Goal: Transaction & Acquisition: Purchase product/service

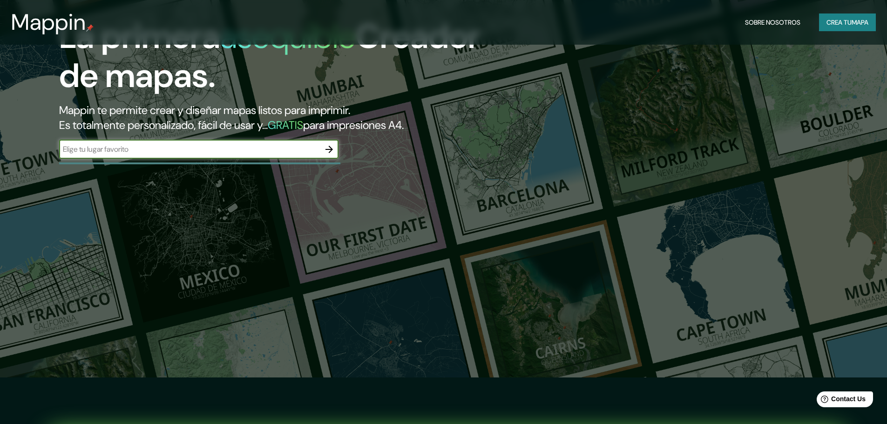
click at [266, 151] on input "text" at bounding box center [189, 149] width 261 height 11
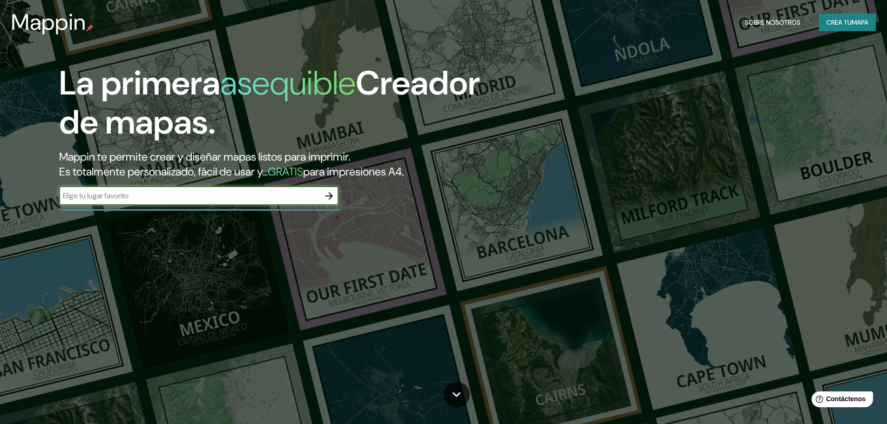
click at [843, 17] on font "Crea tu" at bounding box center [839, 22] width 25 height 12
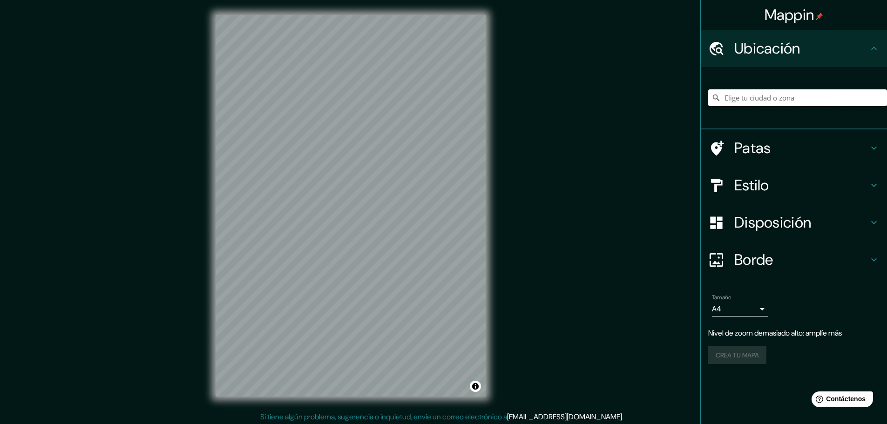
click at [838, 102] on input "Elige tu ciudad o zona" at bounding box center [797, 97] width 179 height 17
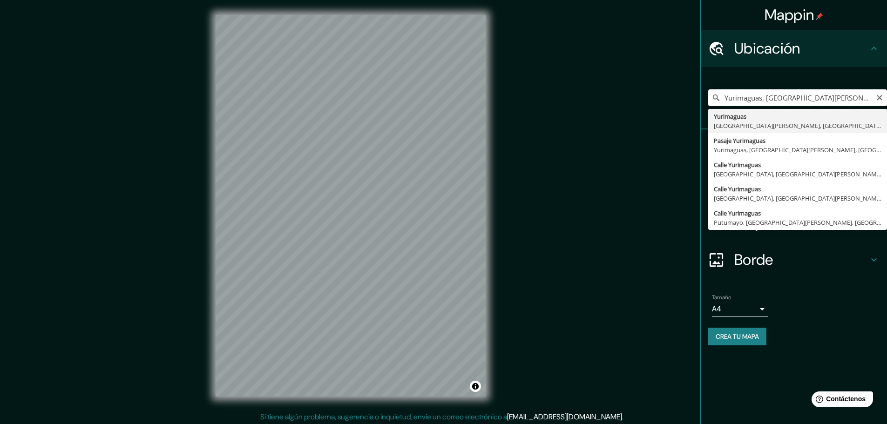
click at [841, 97] on input "Yurimaguas, [GEOGRAPHIC_DATA][PERSON_NAME], [GEOGRAPHIC_DATA]" at bounding box center [797, 97] width 179 height 17
type input "Yurimaguas, [GEOGRAPHIC_DATA][PERSON_NAME], [GEOGRAPHIC_DATA]"
click at [879, 100] on icon "Claro" at bounding box center [879, 97] width 7 height 7
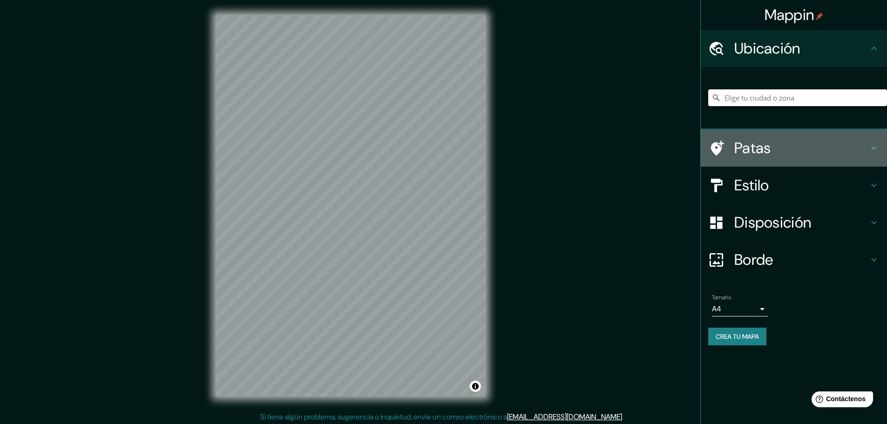
click at [879, 144] on icon at bounding box center [874, 148] width 11 height 11
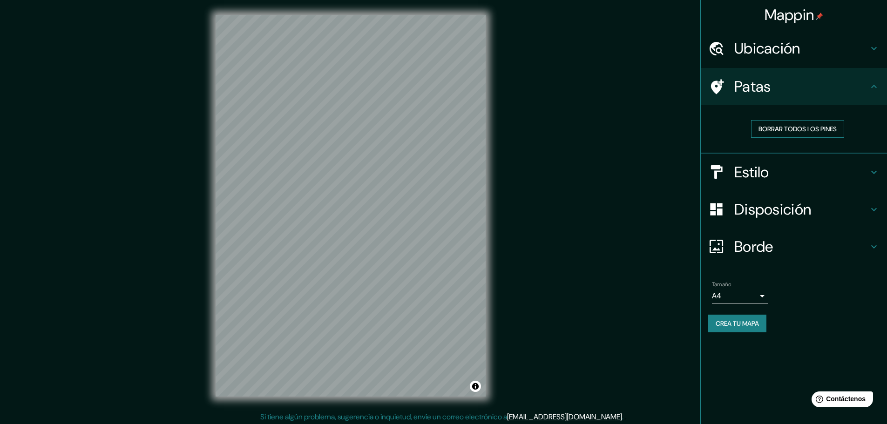
click at [821, 134] on font "Borrar todos los pines" at bounding box center [798, 129] width 78 height 12
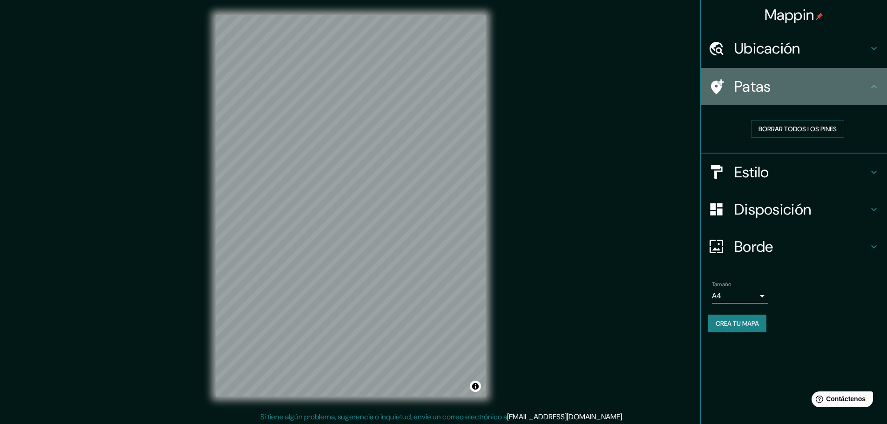
click at [831, 86] on h4 "Patas" at bounding box center [801, 86] width 134 height 19
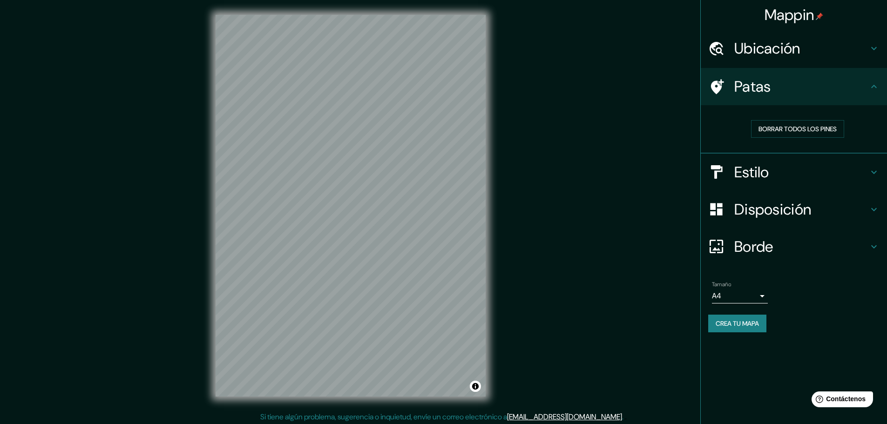
click at [877, 181] on div "Estilo" at bounding box center [794, 172] width 186 height 37
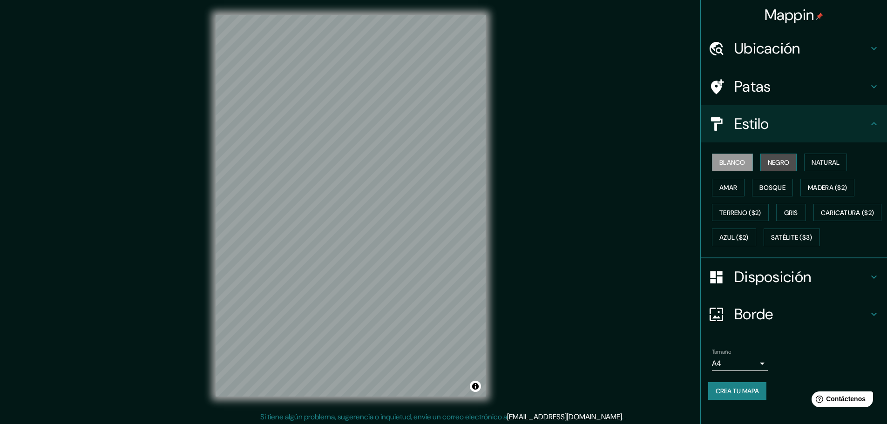
click at [768, 165] on font "Negro" at bounding box center [779, 162] width 22 height 8
click at [812, 168] on font "Natural" at bounding box center [826, 162] width 28 height 12
click at [781, 169] on button "Negro" at bounding box center [779, 163] width 37 height 18
click at [812, 162] on font "Natural" at bounding box center [826, 162] width 28 height 8
click at [730, 193] on font "Amar" at bounding box center [729, 188] width 18 height 12
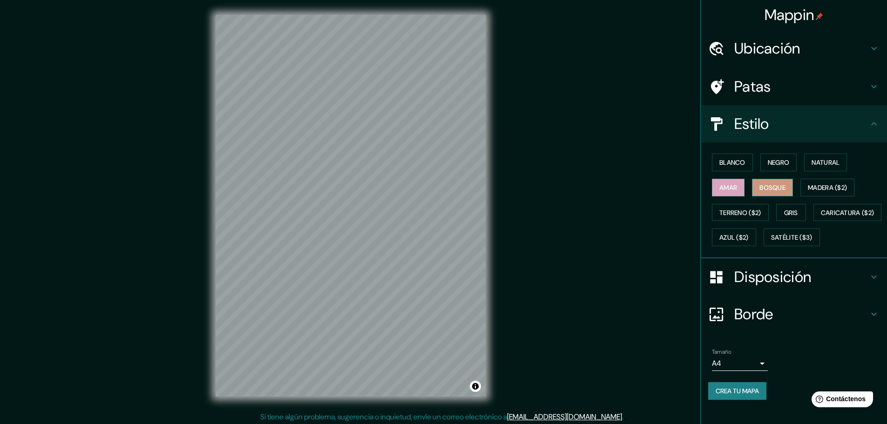
click at [768, 182] on font "Bosque" at bounding box center [773, 188] width 26 height 12
click at [837, 192] on font "Madera ($2)" at bounding box center [827, 188] width 39 height 12
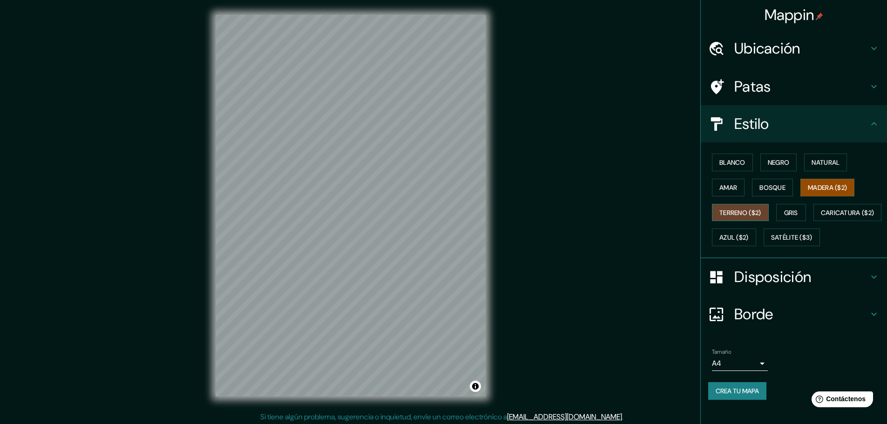
click at [741, 214] on font "Terreno ($2)" at bounding box center [741, 213] width 42 height 8
click at [784, 213] on font "Gris" at bounding box center [791, 213] width 14 height 8
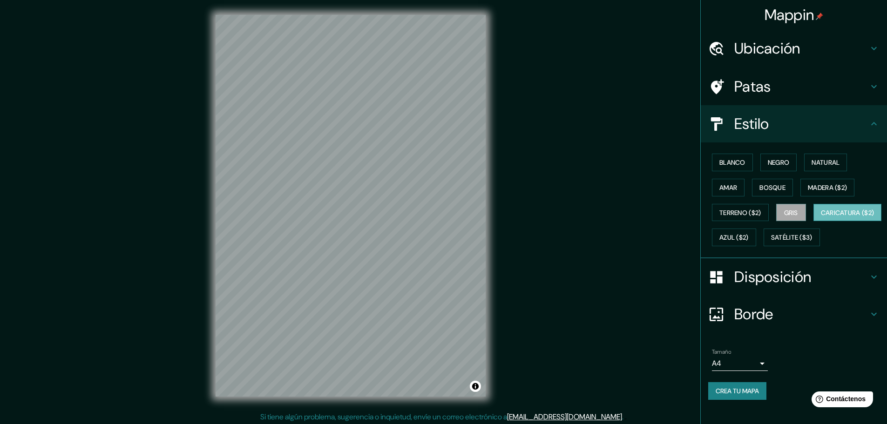
click at [821, 217] on font "Caricatura ($2)" at bounding box center [848, 213] width 54 height 8
click at [749, 241] on font "Azul ($2)" at bounding box center [734, 238] width 29 height 8
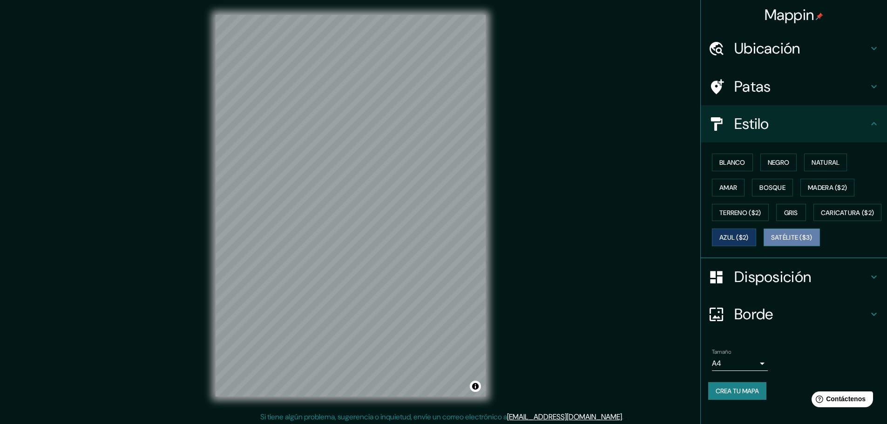
click at [771, 242] on font "Satélite ($3)" at bounding box center [791, 238] width 41 height 8
click at [729, 158] on font "Blanco" at bounding box center [733, 162] width 26 height 8
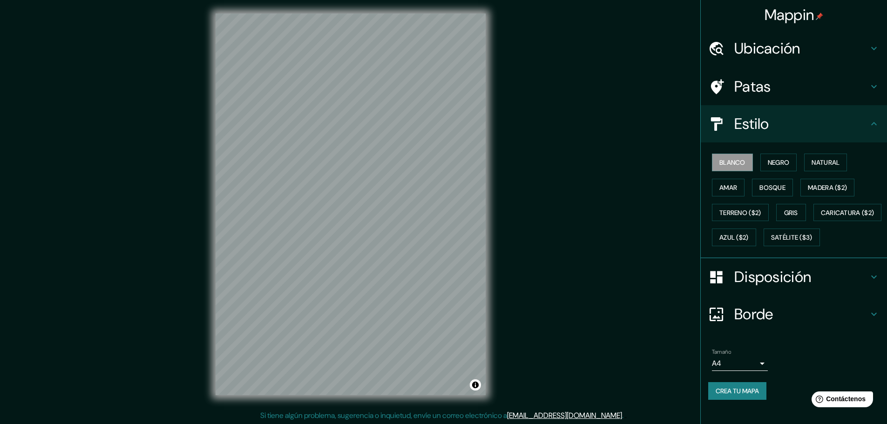
scroll to position [2, 0]
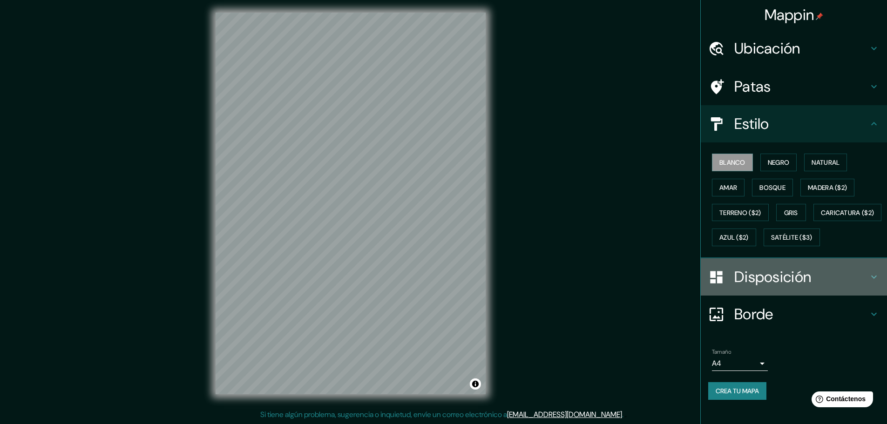
click at [869, 283] on icon at bounding box center [874, 277] width 11 height 11
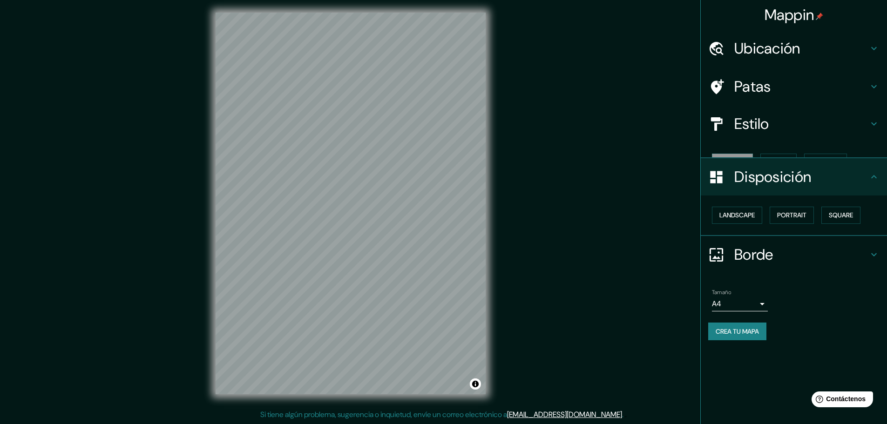
scroll to position [0, 0]
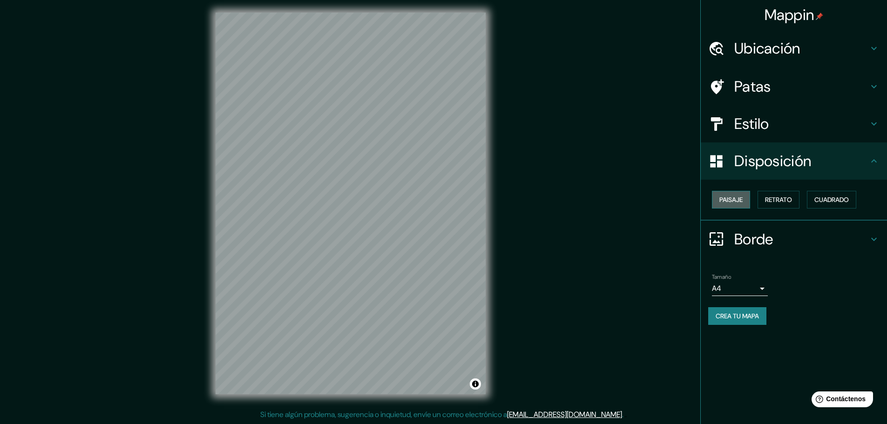
click at [742, 196] on font "Paisaje" at bounding box center [731, 200] width 23 height 8
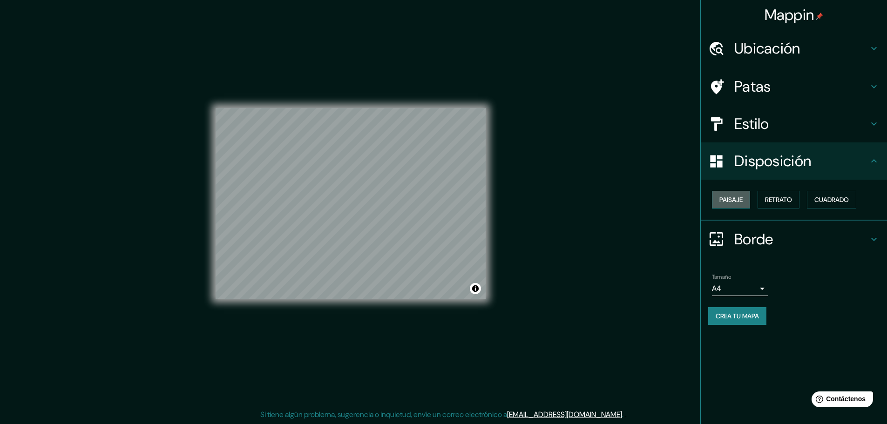
click at [742, 196] on font "Paisaje" at bounding box center [731, 200] width 23 height 8
click at [775, 199] on font "Retrato" at bounding box center [778, 200] width 27 height 8
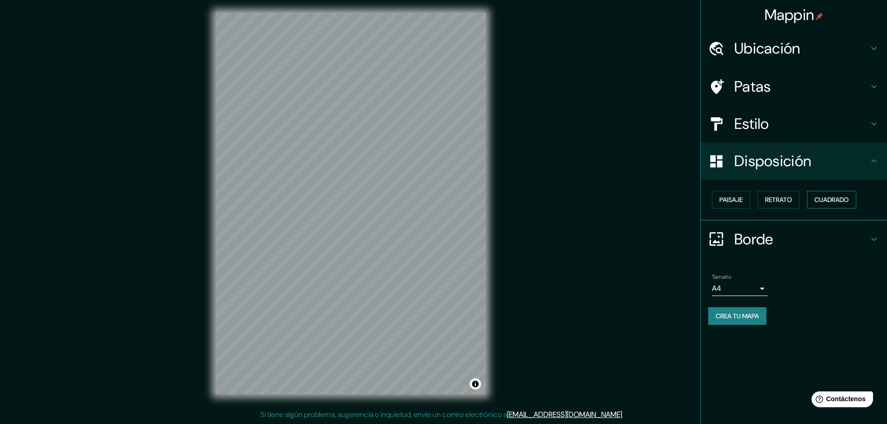
click at [844, 202] on font "Cuadrado" at bounding box center [832, 200] width 34 height 8
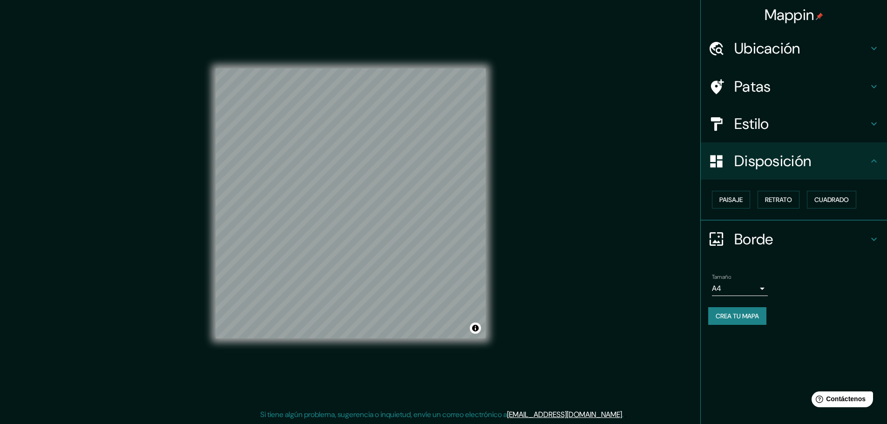
click at [880, 166] on div "Disposición" at bounding box center [794, 161] width 186 height 37
click at [873, 240] on icon at bounding box center [874, 239] width 11 height 11
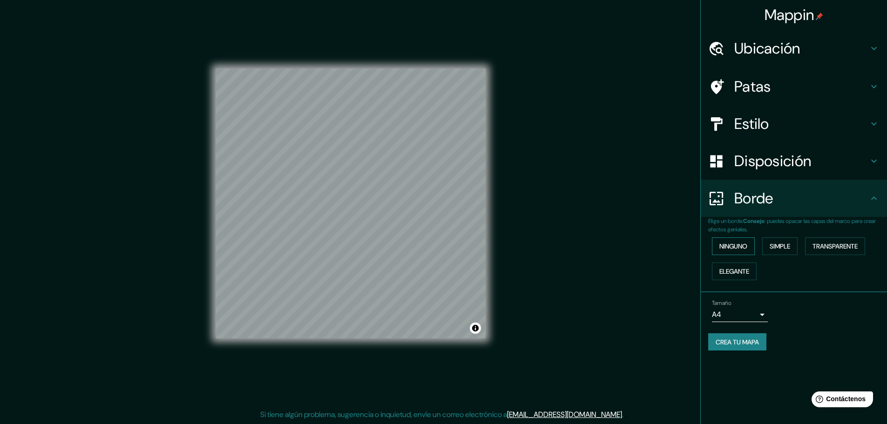
click at [730, 247] on font "Ninguno" at bounding box center [734, 246] width 28 height 8
click at [783, 249] on font "Simple" at bounding box center [780, 246] width 20 height 8
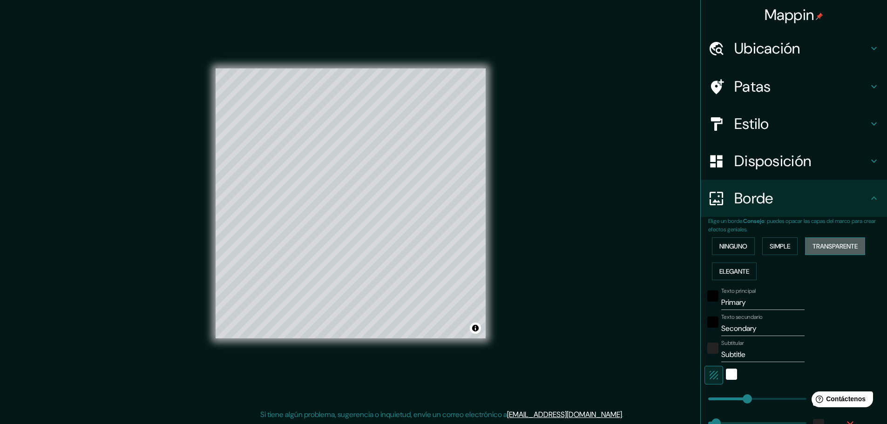
click at [824, 249] on font "Transparente" at bounding box center [835, 246] width 45 height 8
click at [748, 274] on button "Elegante" at bounding box center [734, 272] width 45 height 18
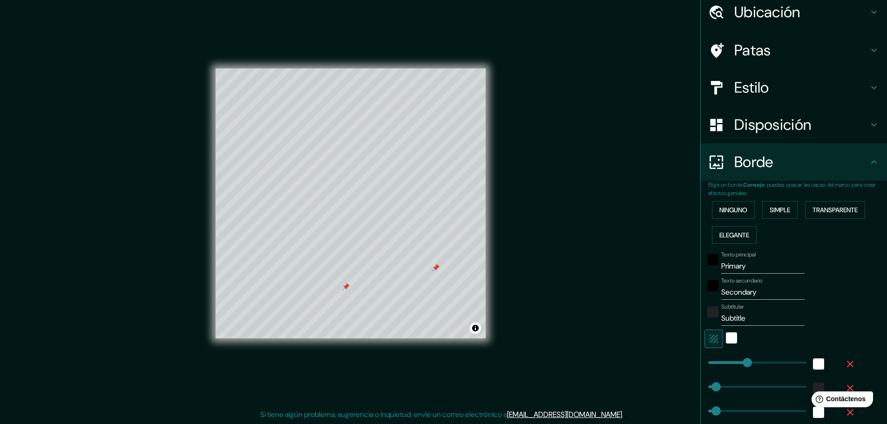
scroll to position [93, 0]
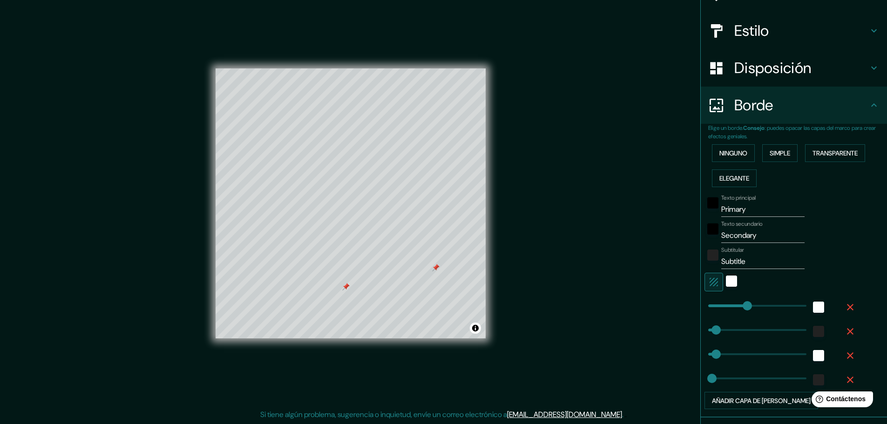
click at [747, 206] on input "Primary" at bounding box center [762, 209] width 83 height 15
type input "Primar"
type input "46"
type input "23"
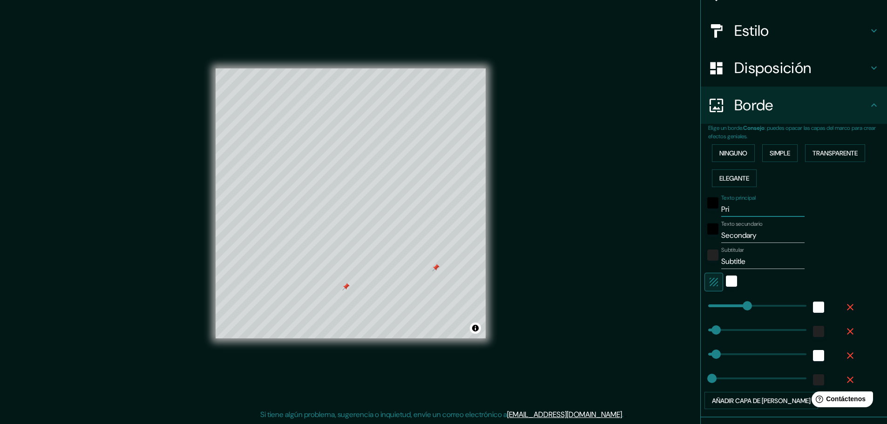
type input "Pr"
type input "46"
type input "23"
type input "P"
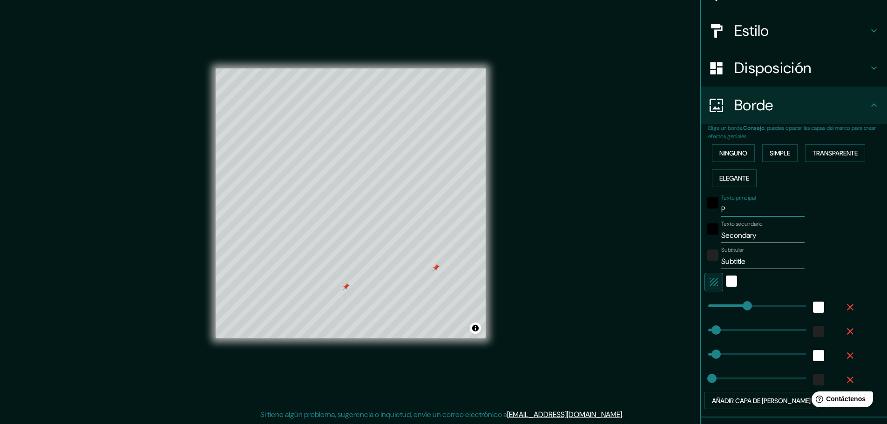
type input "46"
type input "23"
click at [763, 232] on input "Secondary" at bounding box center [762, 235] width 83 height 15
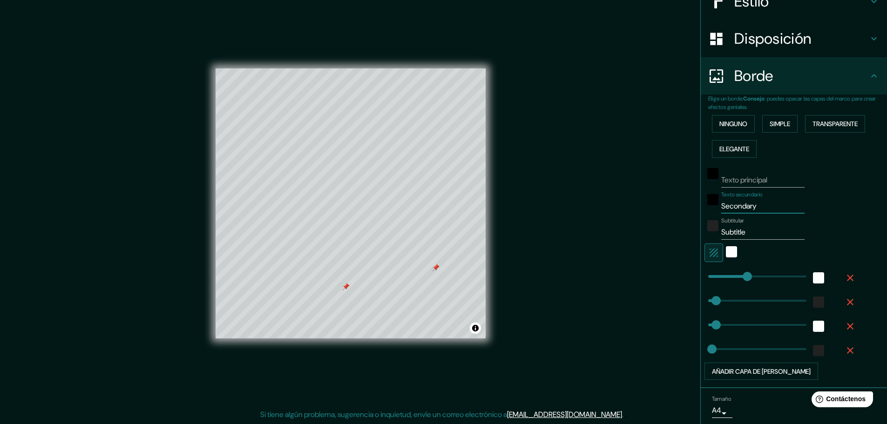
scroll to position [156, 0]
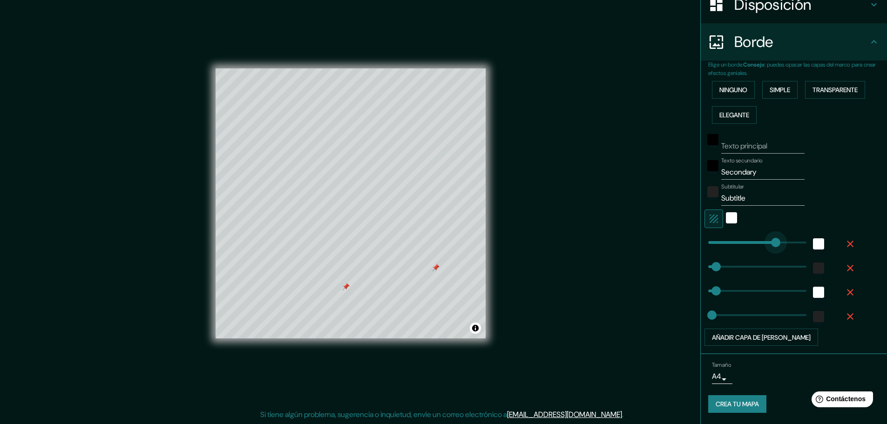
type input "377"
drag, startPoint x: 751, startPoint y: 240, endPoint x: 754, endPoint y: 249, distance: 9.2
type input "46"
type input "23"
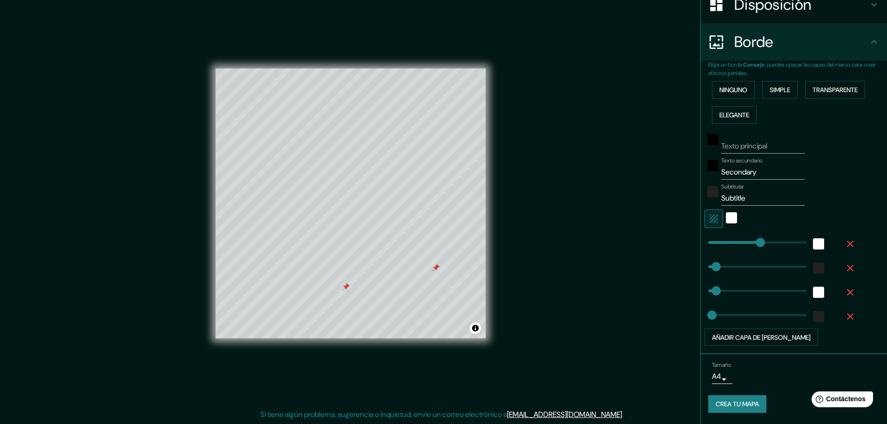
click at [728, 210] on div at bounding box center [731, 219] width 17 height 19
click at [726, 218] on div "blanco" at bounding box center [731, 217] width 11 height 11
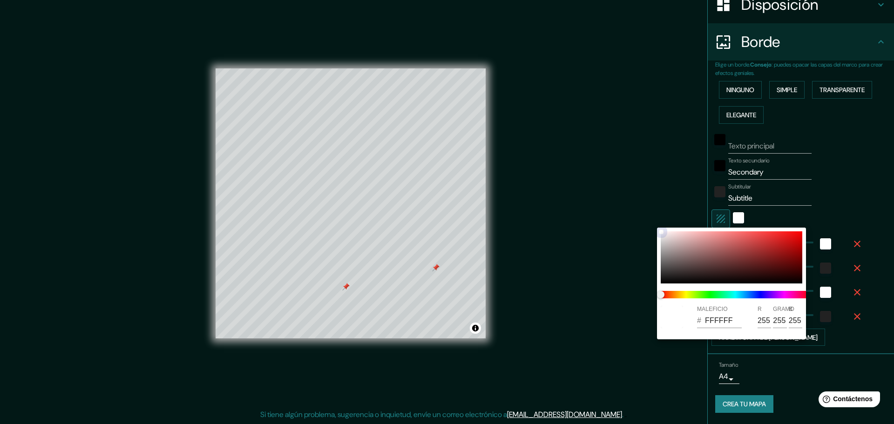
click at [772, 270] on div at bounding box center [732, 257] width 142 height 52
type input "46"
type input "23"
type input "400E0E"
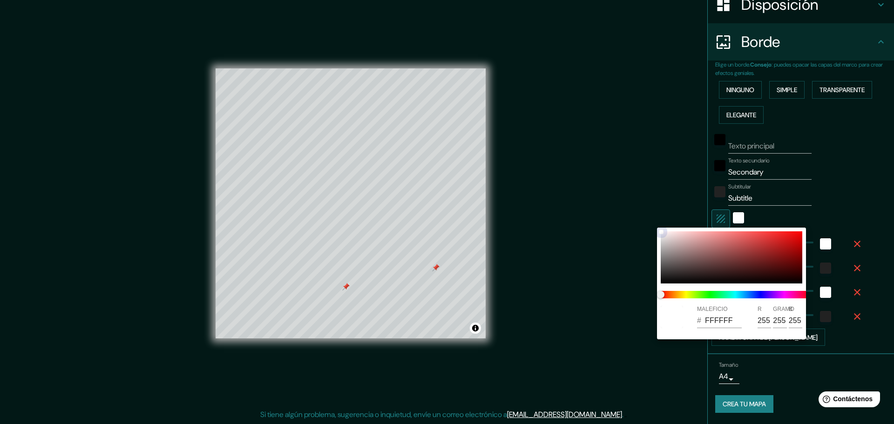
type input "64"
type input "14"
click at [864, 204] on div at bounding box center [447, 212] width 894 height 424
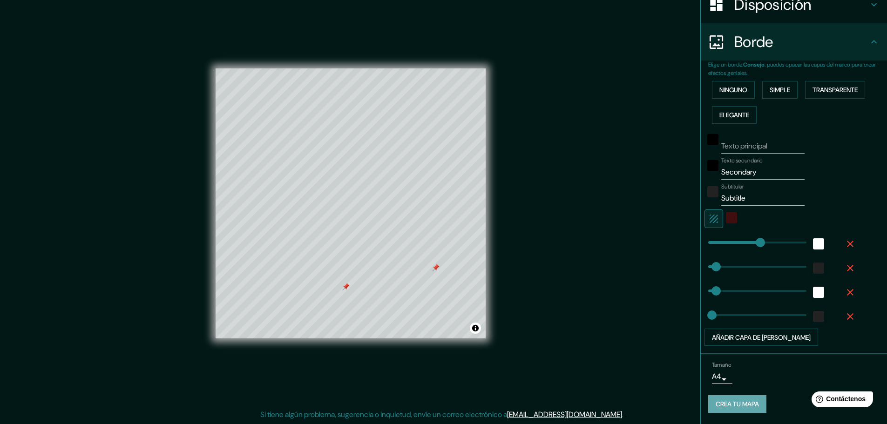
click at [743, 407] on font "Crea tu mapa" at bounding box center [737, 405] width 43 height 8
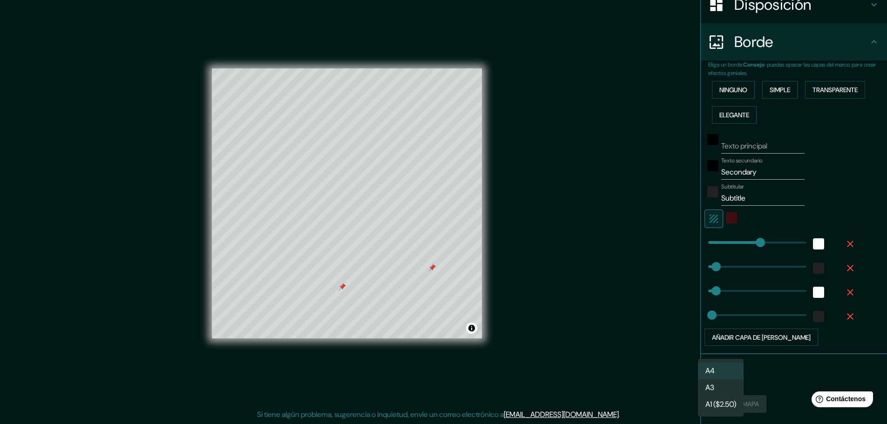
click at [714, 383] on body "Mappin Ubicación Yurimaguas [GEOGRAPHIC_DATA][PERSON_NAME], [GEOGRAPHIC_DATA] P…" at bounding box center [443, 210] width 887 height 424
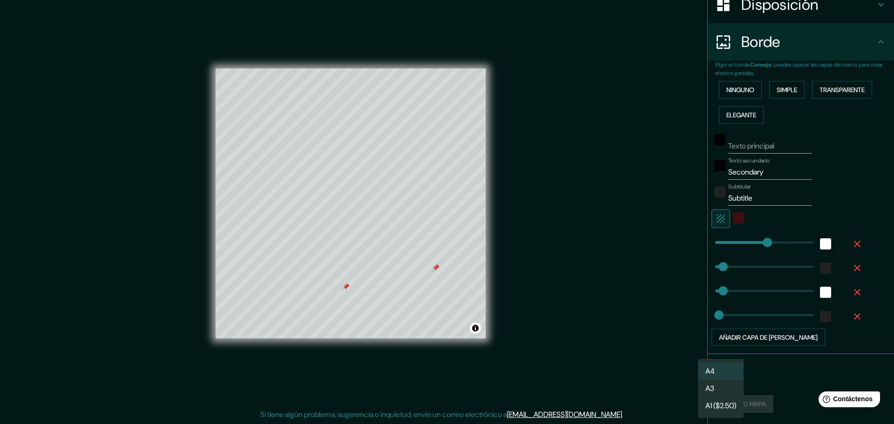
drag, startPoint x: 775, startPoint y: 396, endPoint x: 767, endPoint y: 404, distance: 11.5
click at [775, 396] on div at bounding box center [447, 212] width 894 height 424
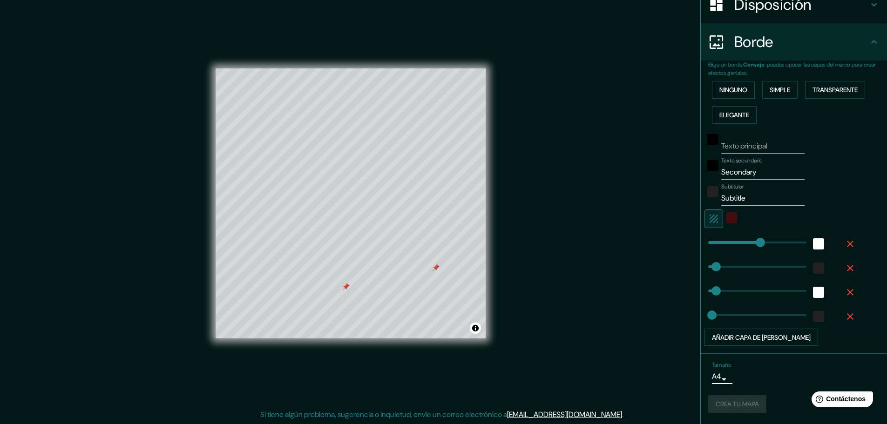
drag, startPoint x: 758, startPoint y: 405, endPoint x: 747, endPoint y: 409, distance: 11.8
click at [751, 408] on div "Crea tu mapa" at bounding box center [793, 404] width 171 height 18
click at [740, 404] on div "Crea tu mapa" at bounding box center [793, 404] width 171 height 18
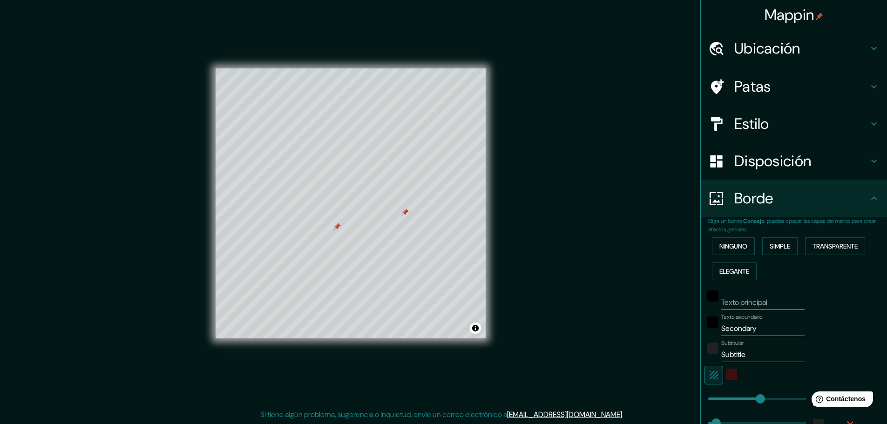
scroll to position [0, 0]
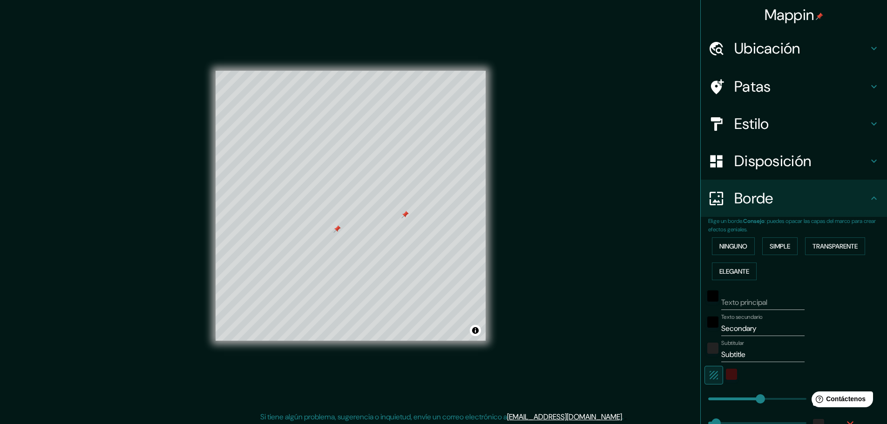
click at [803, 8] on font "Mappin" at bounding box center [790, 15] width 50 height 20
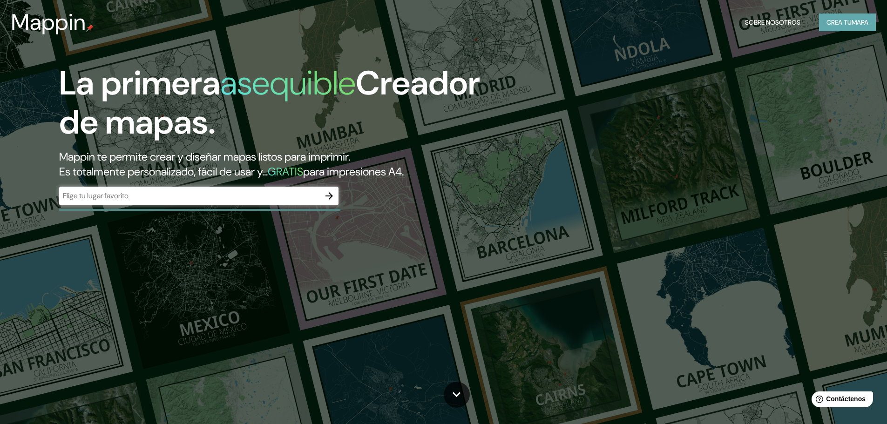
click at [838, 20] on font "Crea tu" at bounding box center [839, 22] width 25 height 8
